Goal: Task Accomplishment & Management: Manage account settings

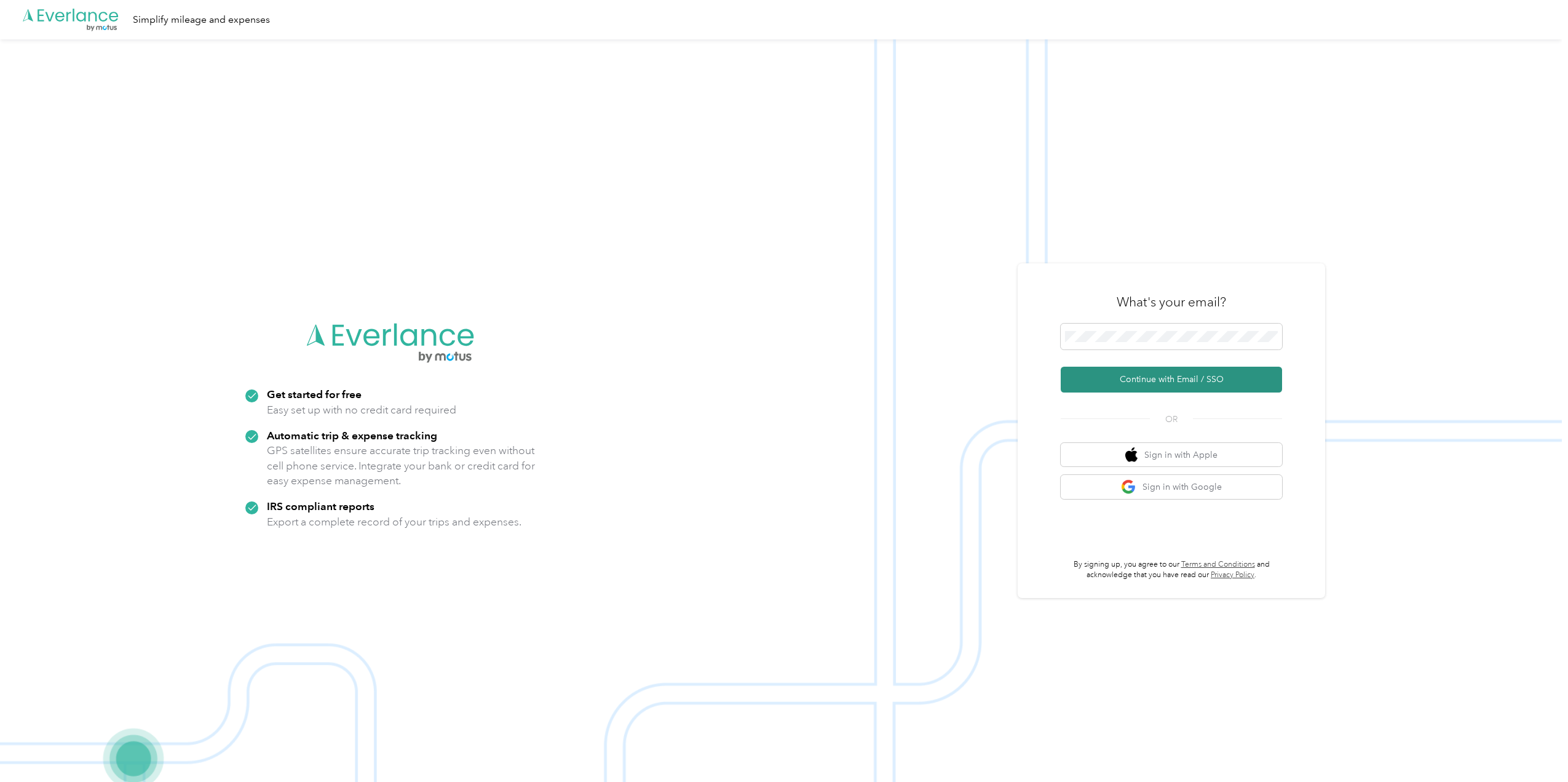
click at [1157, 373] on button "Continue with Email / SSO" at bounding box center [1171, 379] width 222 height 26
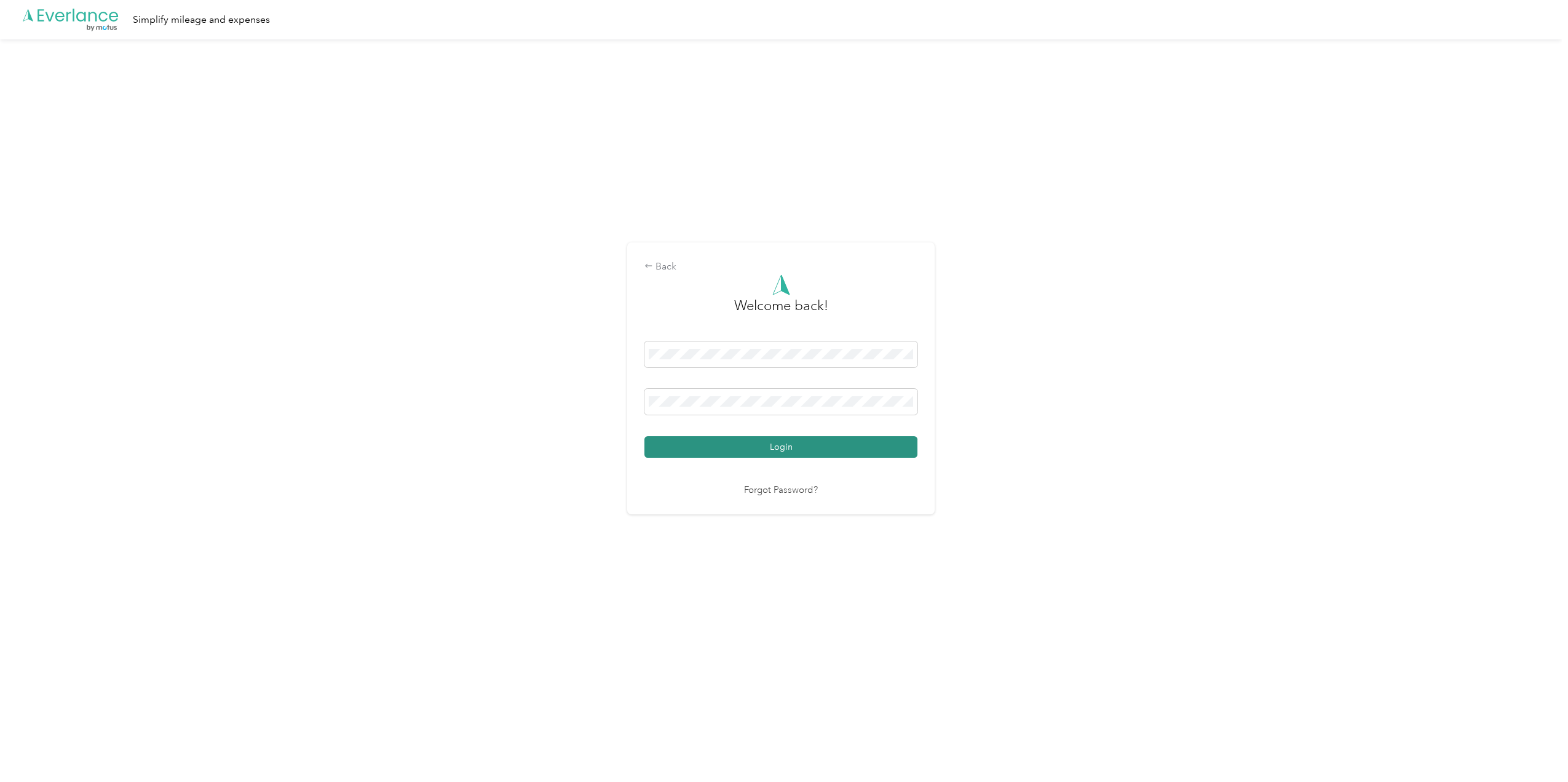
click at [806, 450] on button "Login" at bounding box center [781, 446] width 273 height 22
